Goal: Task Accomplishment & Management: Complete application form

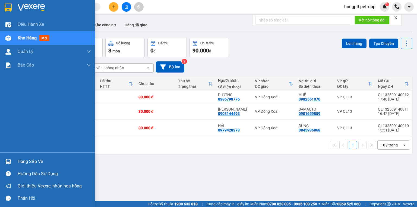
click at [8, 159] on img at bounding box center [8, 162] width 6 height 6
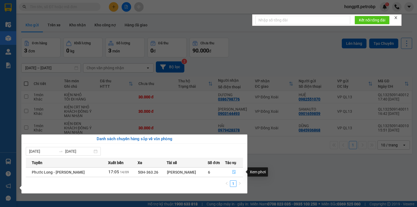
click at [232, 171] on icon "file-done" at bounding box center [234, 172] width 4 height 4
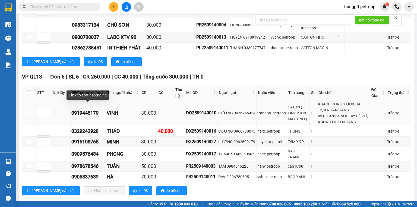
scroll to position [346, 0]
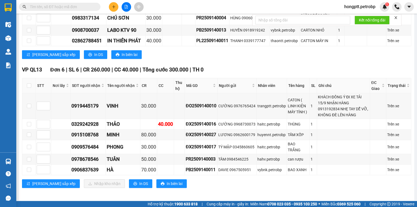
click at [26, 88] on th at bounding box center [29, 85] width 14 height 15
click at [28, 88] on input "checkbox" at bounding box center [29, 85] width 4 height 4
checkbox input "true"
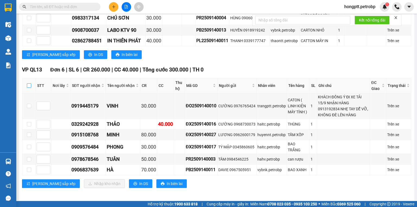
checkbox input "true"
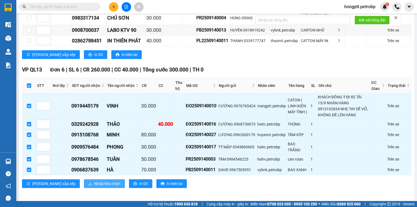
click at [84, 179] on button "Nhập kho nhận" at bounding box center [104, 183] width 41 height 9
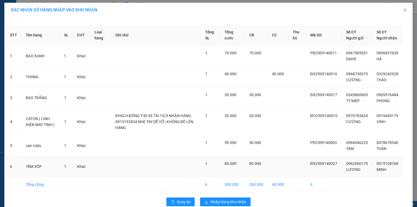
scroll to position [15, 0]
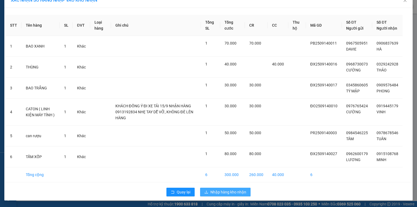
click at [228, 192] on span "Nhập hàng kho nhận" at bounding box center [228, 192] width 36 height 6
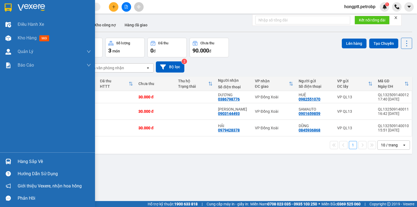
click at [10, 164] on img at bounding box center [8, 162] width 6 height 6
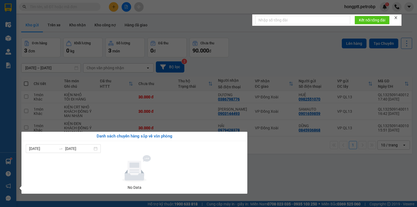
click at [205, 101] on section "Kết quả tìm kiếm ( 0 ) Bộ lọc Ngày tạo đơn gần nhất No Data hongptt.petrobp 1 Đ…" at bounding box center [208, 103] width 417 height 207
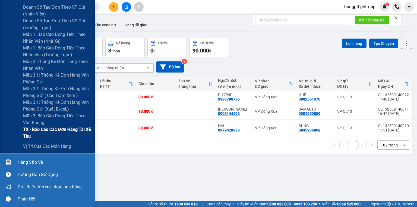
scroll to position [177, 0]
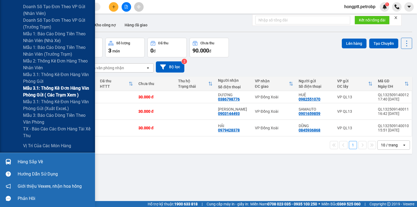
click at [61, 87] on span "Mẫu 3.1: Thống kê đơn hàng văn phòng gửi ( các trạm xem )" at bounding box center [57, 92] width 68 height 14
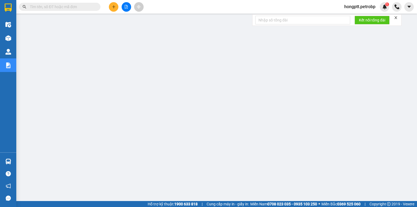
click at [84, 5] on input "text" at bounding box center [62, 7] width 64 height 6
paste input "PB2509140014"
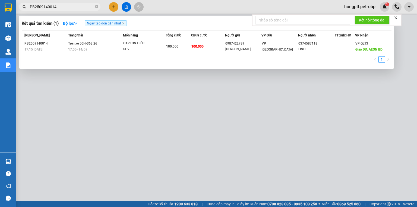
type input "PB2509140014"
click at [247, 49] on div "[PERSON_NAME]" at bounding box center [243, 49] width 36 height 6
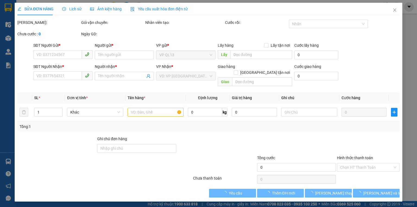
type input "0987422789"
type input "[PERSON_NAME]"
type input "0374587118"
type input "LINH"
type input "AEON BD"
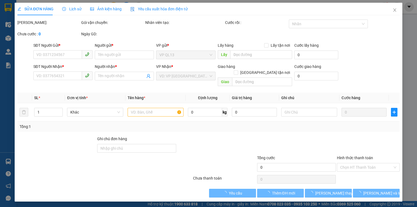
type input "100.000"
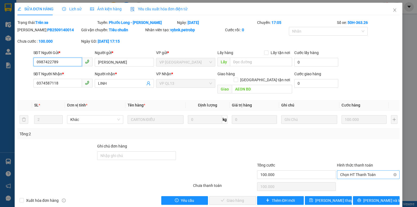
click at [351, 171] on span "Chọn HT Thanh Toán" at bounding box center [368, 175] width 56 height 8
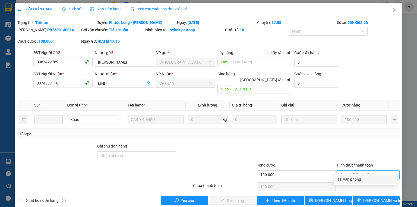
click at [350, 178] on div "Tại văn phòng" at bounding box center [366, 179] width 56 height 6
type input "0"
click at [350, 181] on div "Chọn HT Thanh Toán" at bounding box center [369, 186] width 64 height 11
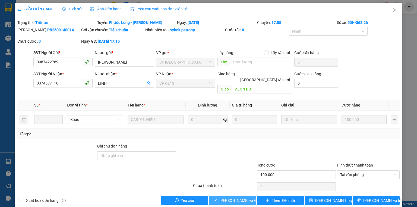
click at [243, 197] on span "[PERSON_NAME] và Giao hàng" at bounding box center [245, 200] width 52 height 6
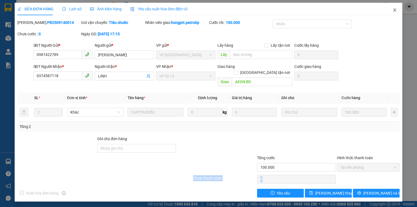
click at [398, 10] on span "Close" at bounding box center [394, 10] width 15 height 15
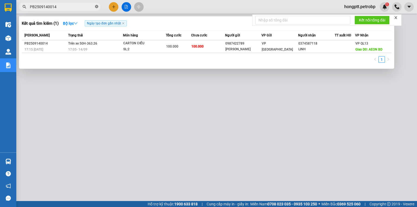
click at [96, 8] on icon "close-circle" at bounding box center [96, 6] width 3 height 3
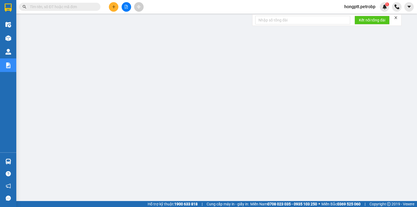
click at [81, 7] on input "text" at bounding box center [62, 7] width 64 height 6
paste input "BN2509140001"
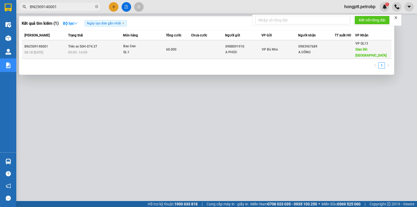
type input "BN2509140001"
click at [159, 49] on div "Bao Đen" at bounding box center [143, 46] width 41 height 6
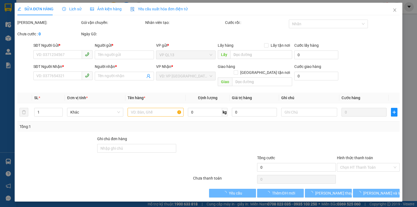
type input "0988091910"
type input "A PHÚC"
type input "0983967689"
type input "A ĐÔNG"
type input "[GEOGRAPHIC_DATA]"
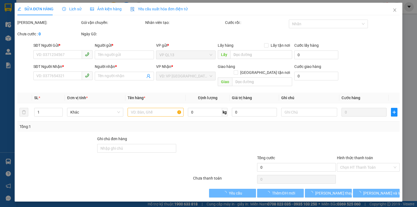
type input "60.000"
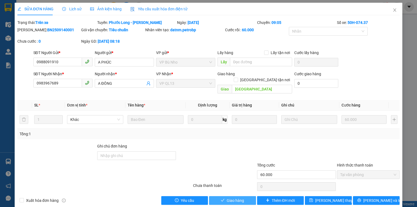
click at [237, 197] on span "Giao hàng" at bounding box center [235, 200] width 17 height 6
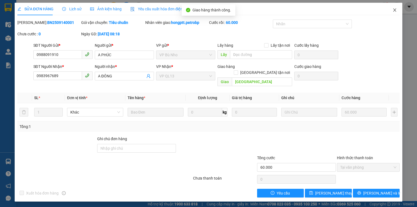
click at [394, 11] on icon "close" at bounding box center [395, 10] width 4 height 4
